Goal: Information Seeking & Learning: Compare options

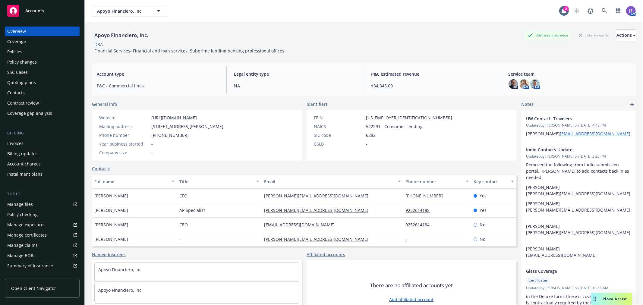
drag, startPoint x: 0, startPoint y: 0, endPoint x: 16, endPoint y: 82, distance: 83.5
click at [16, 82] on div "Quoting plans" at bounding box center [21, 83] width 29 height 10
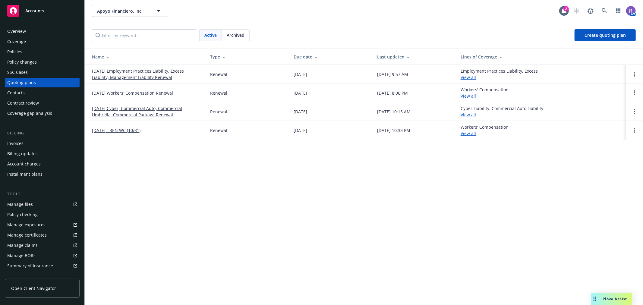
click at [118, 91] on link "[DATE] Workers' Compensation Renewal" at bounding box center [132, 93] width 81 height 6
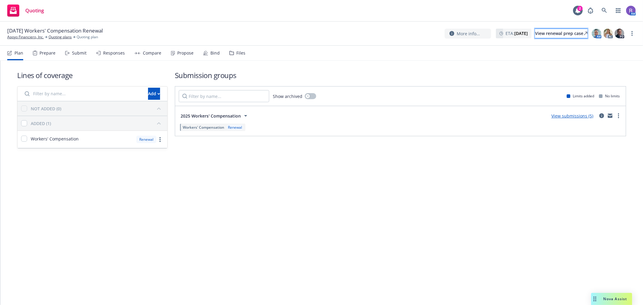
click at [547, 37] on div "View renewal prep case" at bounding box center [561, 33] width 52 height 9
click at [537, 36] on div "View renewal prep case" at bounding box center [561, 33] width 52 height 9
click at [61, 35] on link "Quoting plans" at bounding box center [60, 36] width 23 height 5
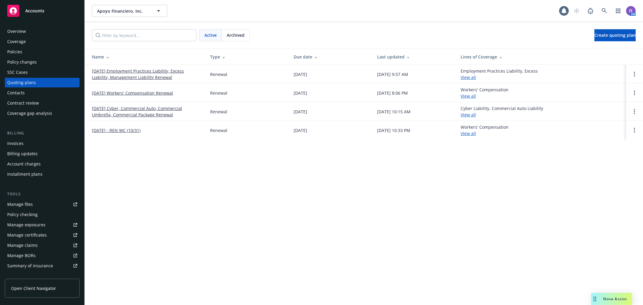
click at [246, 37] on div "Archived" at bounding box center [235, 35] width 27 height 11
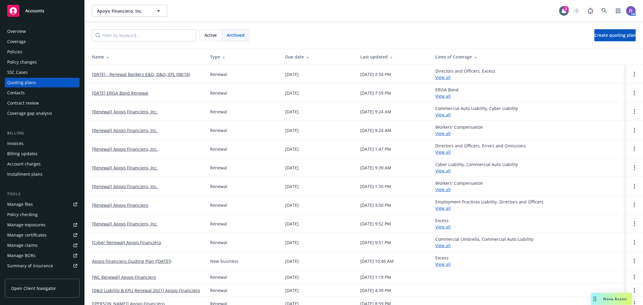
scroll to position [85, 0]
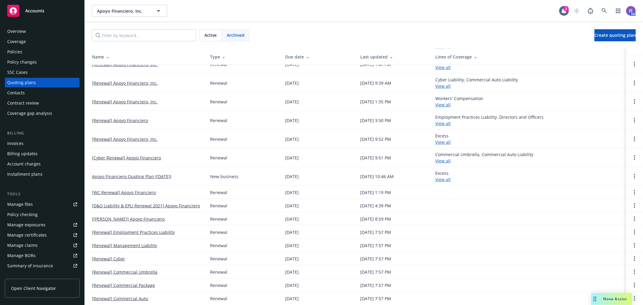
click at [208, 34] on span "Active" at bounding box center [210, 35] width 12 height 6
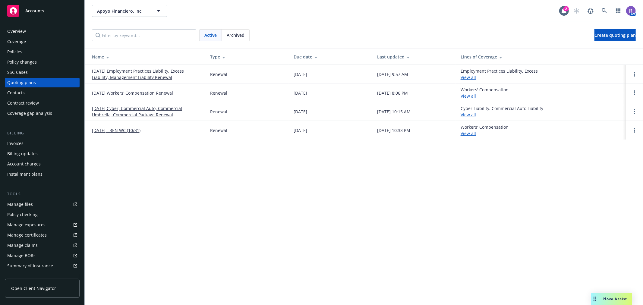
click at [140, 133] on link "[DATE] - REN WC (10/31)" at bounding box center [116, 130] width 49 height 6
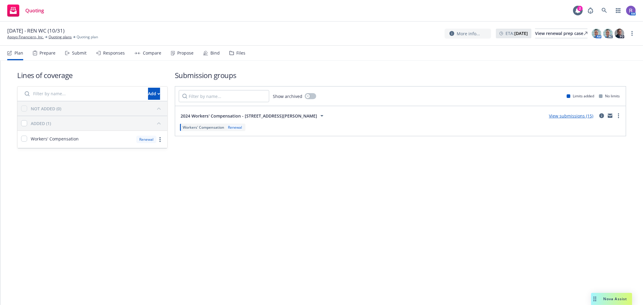
click at [113, 56] on div "Responses" at bounding box center [110, 53] width 29 height 14
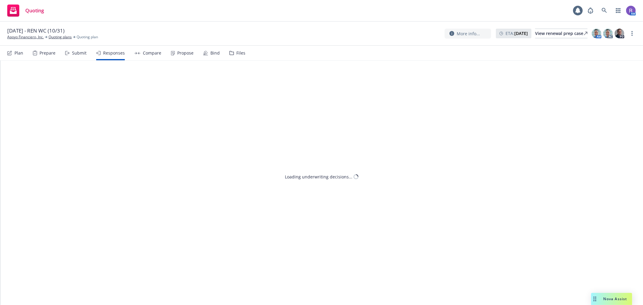
click at [146, 53] on div "Compare" at bounding box center [152, 53] width 18 height 5
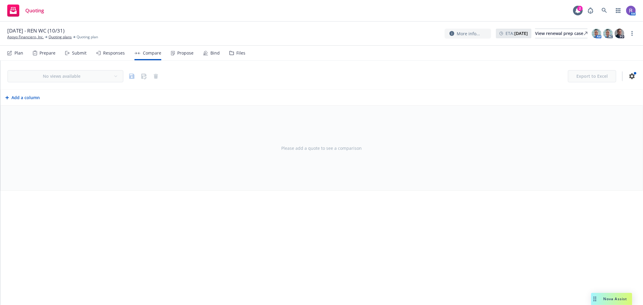
click at [108, 55] on div "Responses" at bounding box center [114, 53] width 22 height 5
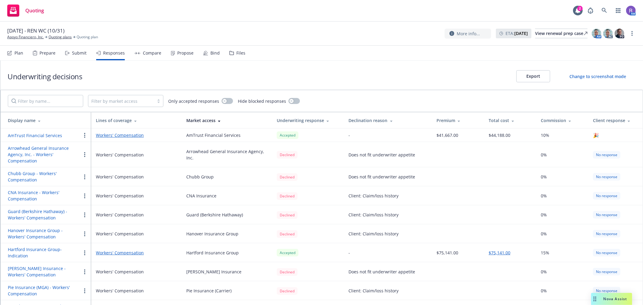
scroll to position [7, 0]
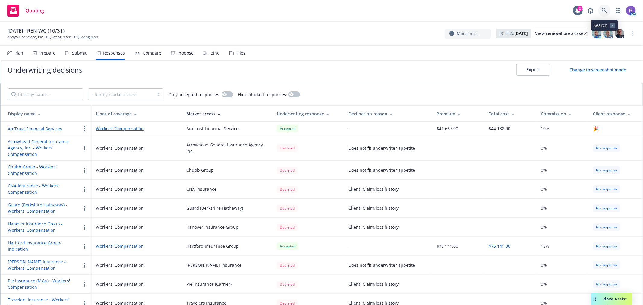
click at [607, 10] on icon at bounding box center [603, 10] width 5 height 5
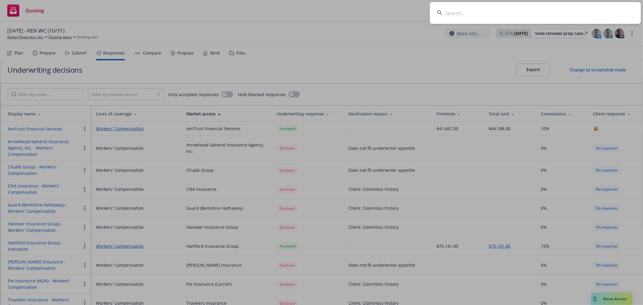
click at [604, 12] on input at bounding box center [535, 13] width 211 height 22
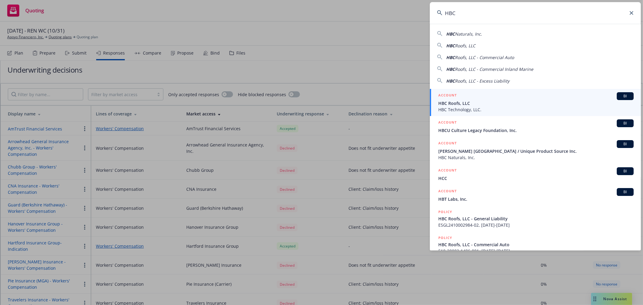
type input "HBC"
click at [484, 97] on div "ACCOUNT BI" at bounding box center [535, 96] width 195 height 8
